Goal: Check status

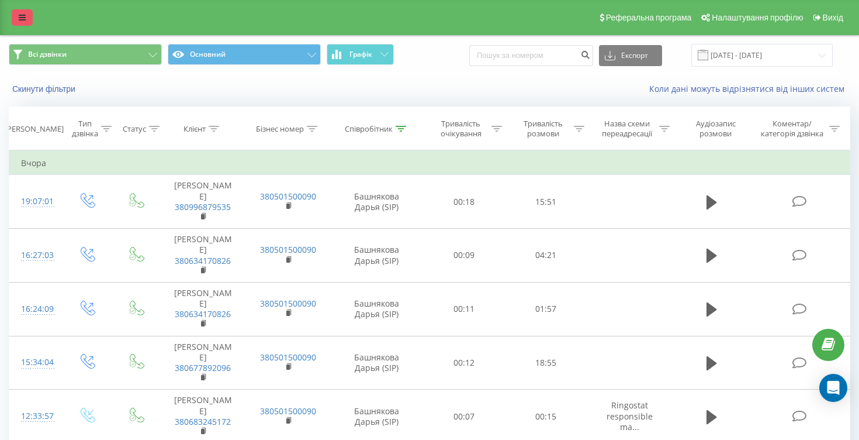
click at [22, 16] on icon at bounding box center [22, 17] width 7 height 8
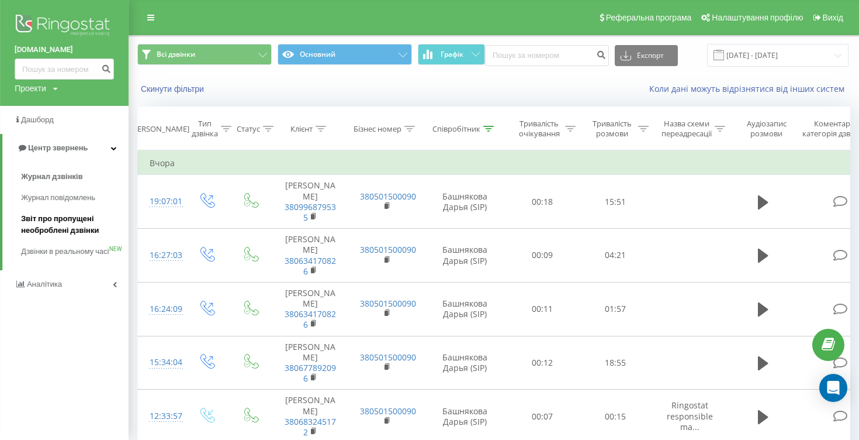
click at [65, 225] on span "Звіт про пропущені необроблені дзвінки" at bounding box center [72, 224] width 102 height 23
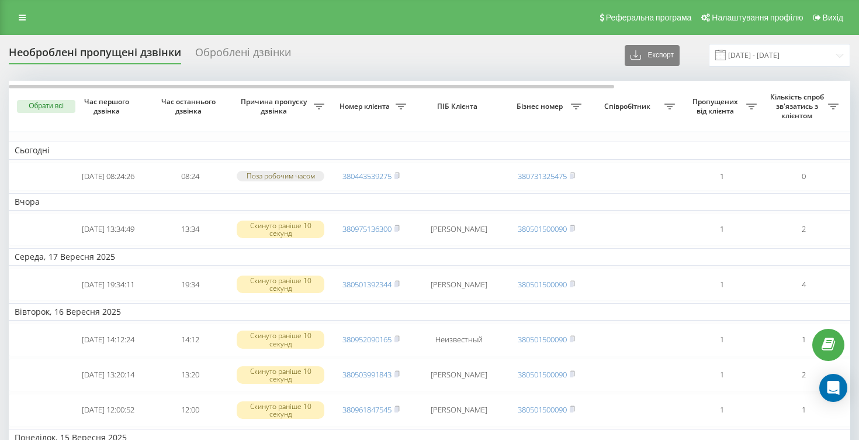
click at [251, 51] on div "Оброблені дзвінки" at bounding box center [243, 55] width 96 height 18
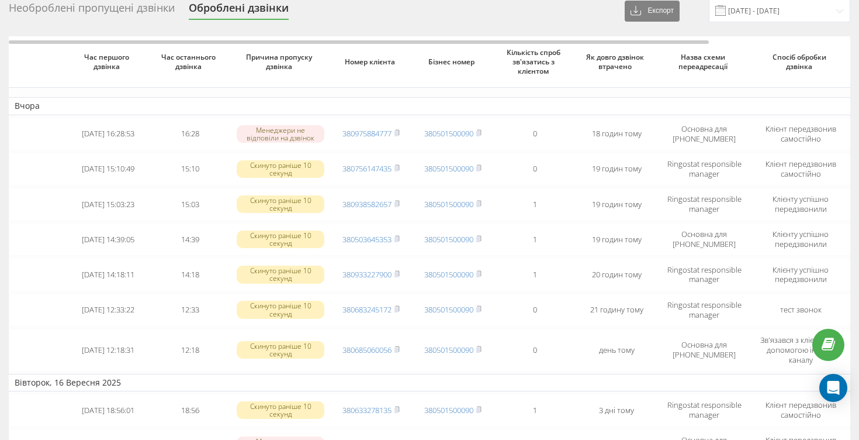
click at [129, 16] on div "Необроблені пропущені дзвінки" at bounding box center [92, 11] width 166 height 18
